Goal: Information Seeking & Learning: Learn about a topic

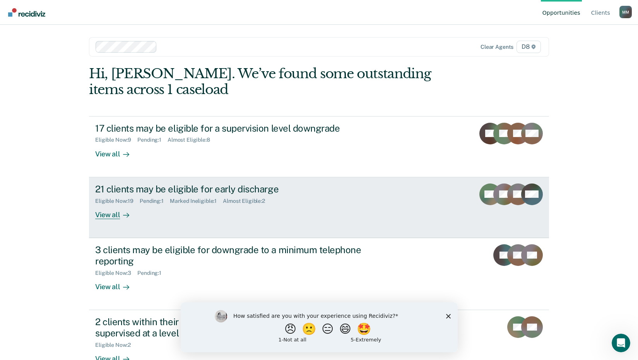
click at [127, 215] on icon at bounding box center [128, 215] width 2 height 4
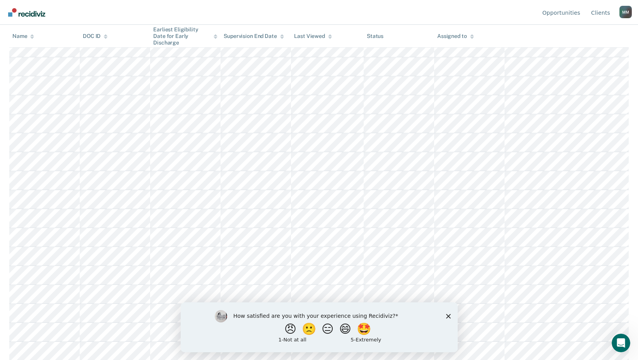
scroll to position [176, 0]
click at [345, 335] on button "😄" at bounding box center [346, 328] width 18 height 15
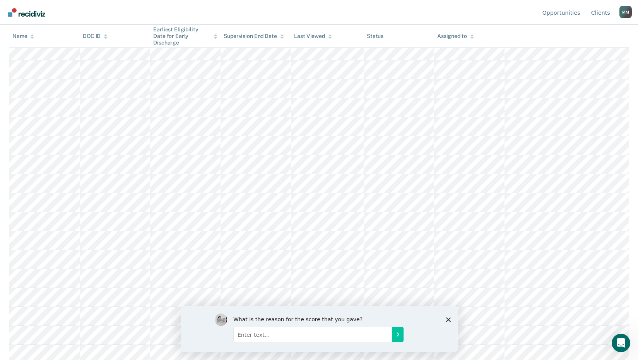
click at [353, 330] on input "Enter text..." at bounding box center [312, 333] width 159 height 15
type input "easy to use"
click at [395, 336] on icon "Submit your response" at bounding box center [397, 334] width 6 height 6
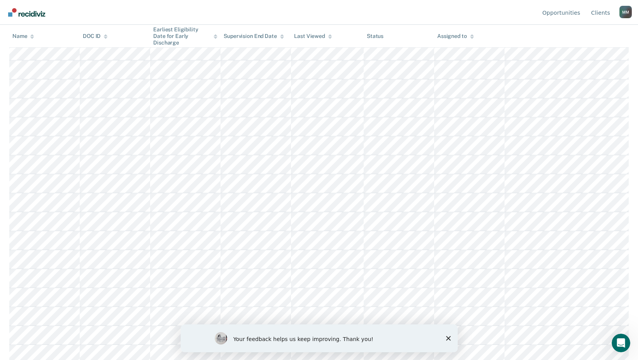
click at [450, 337] on icon "Close survey" at bounding box center [448, 338] width 5 height 5
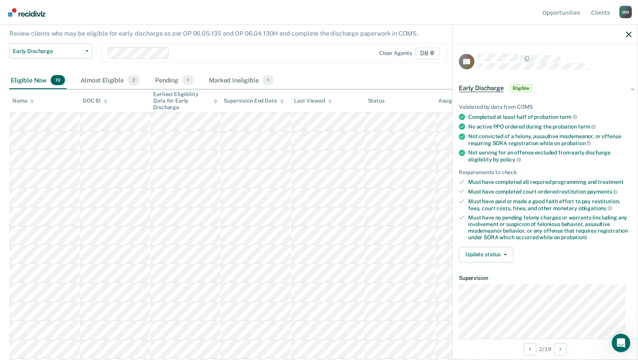
scroll to position [77, 0]
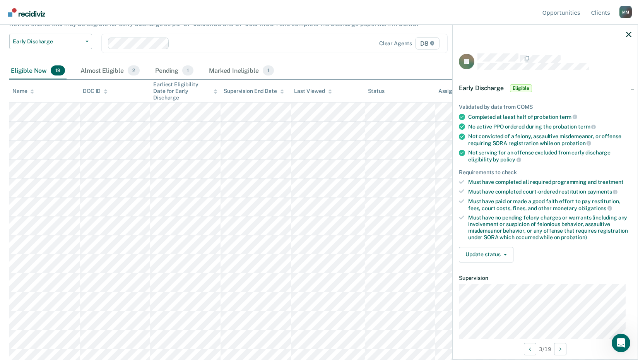
click at [289, 54] on div "Early Discharge Classification Review Early Discharge Minimum Telephone Reporti…" at bounding box center [248, 48] width 479 height 29
click at [240, 66] on div "Marked Ineligible 1" at bounding box center [241, 70] width 68 height 17
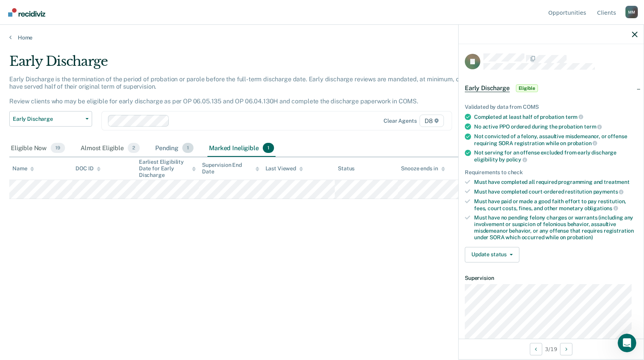
click at [166, 155] on div "Pending 1" at bounding box center [174, 148] width 41 height 17
click at [165, 151] on div "Pending 1" at bounding box center [174, 148] width 41 height 17
click at [108, 148] on div "Almost Eligible 2" at bounding box center [110, 148] width 62 height 17
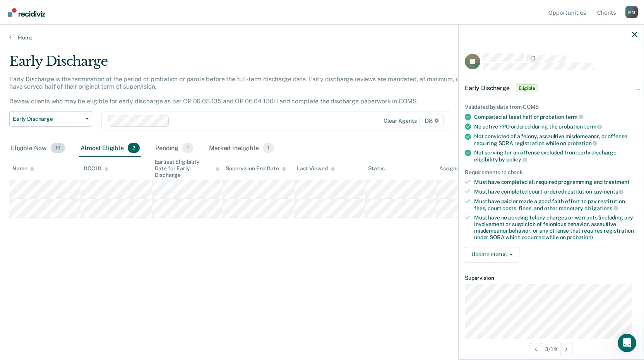
click at [46, 149] on div "Eligible Now 19" at bounding box center [37, 148] width 57 height 17
